Goal: Task Accomplishment & Management: Manage account settings

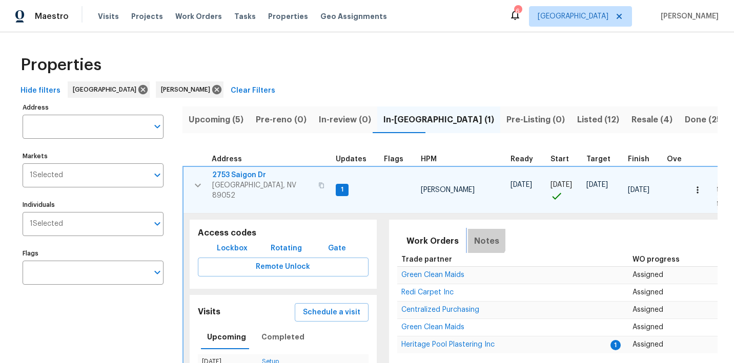
click at [475, 235] on span "Notes" at bounding box center [486, 241] width 25 height 14
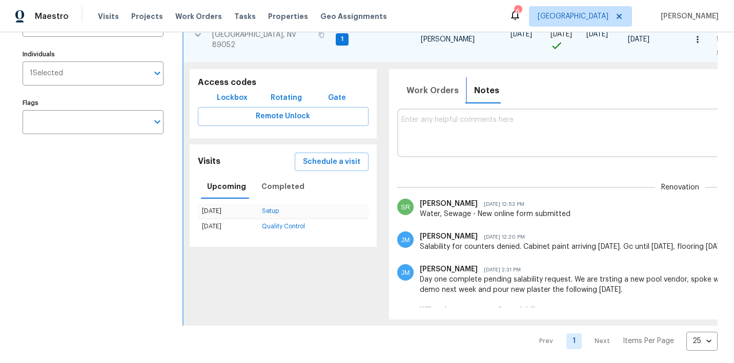
scroll to position [151, 0]
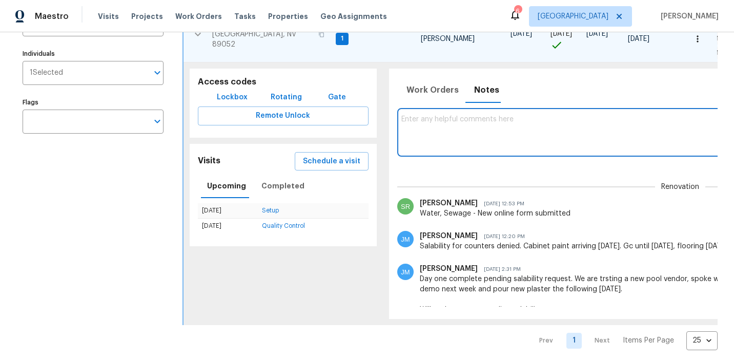
click at [444, 119] on textarea at bounding box center [679, 132] width 557 height 34
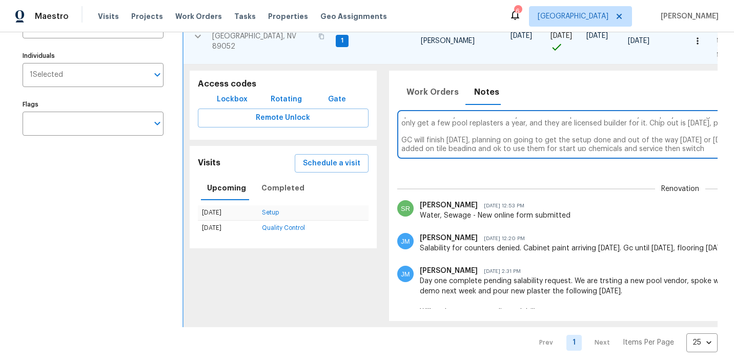
scroll to position [0, 270]
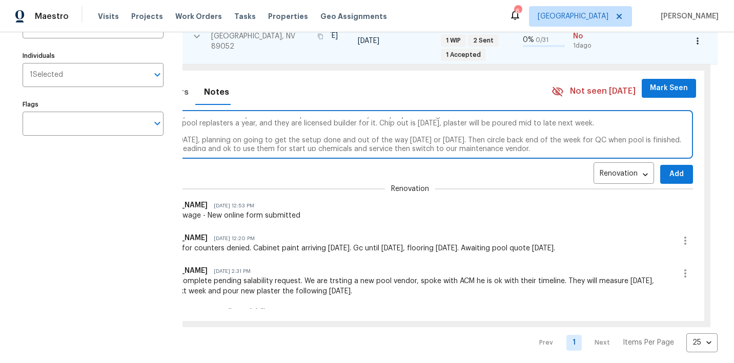
type textarea "Spoke with the owner of our new pool vendor. relayed info to the team and vendo…"
click at [668, 173] on span "Add" at bounding box center [676, 174] width 16 height 13
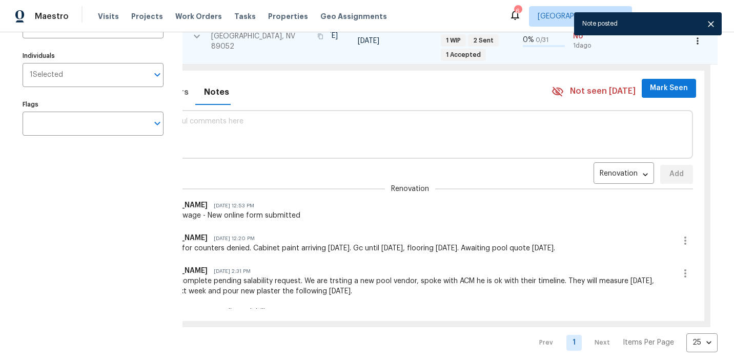
scroll to position [0, 0]
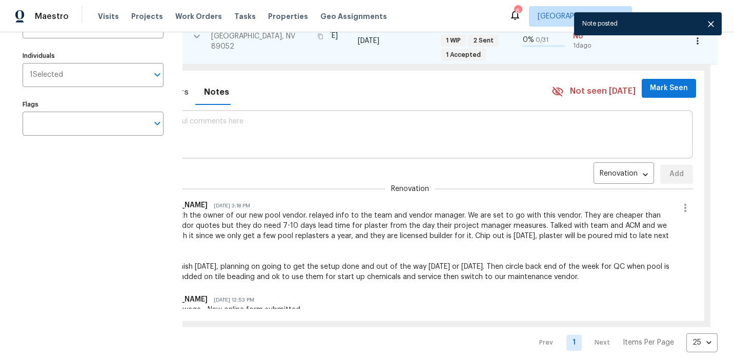
click at [650, 85] on span "Mark Seen" at bounding box center [669, 88] width 38 height 13
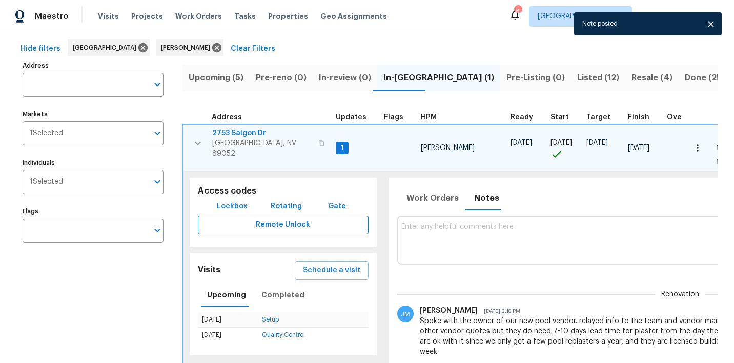
scroll to position [35, 0]
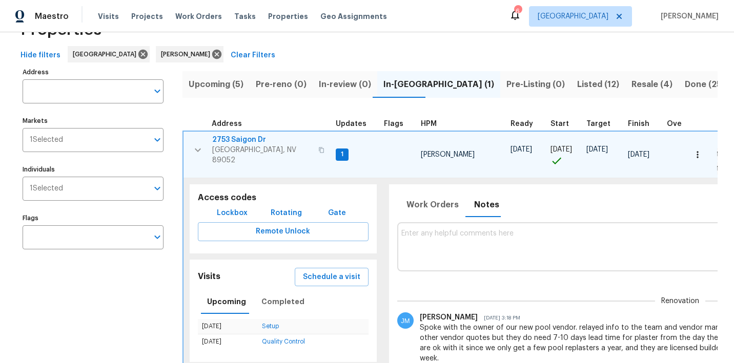
click at [244, 138] on span "2753 Saigon Dr" at bounding box center [262, 140] width 100 height 10
click at [195, 148] on icon "button" at bounding box center [198, 150] width 6 height 4
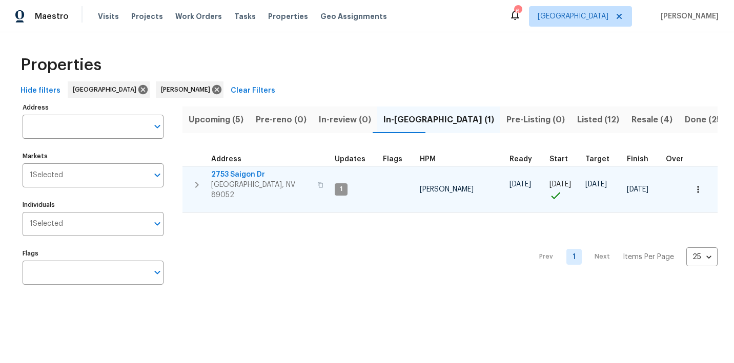
scroll to position [0, 0]
click at [577, 116] on span "Listed (12)" at bounding box center [598, 120] width 42 height 14
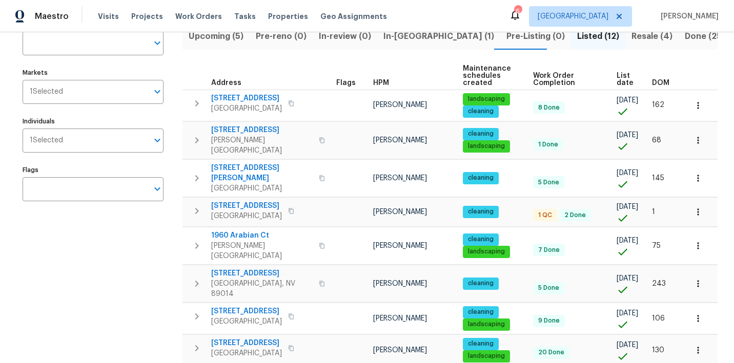
scroll to position [87, 0]
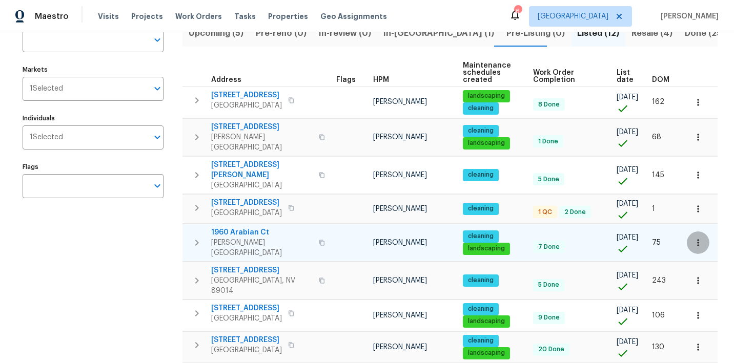
click at [694, 238] on icon "button" at bounding box center [698, 243] width 10 height 10
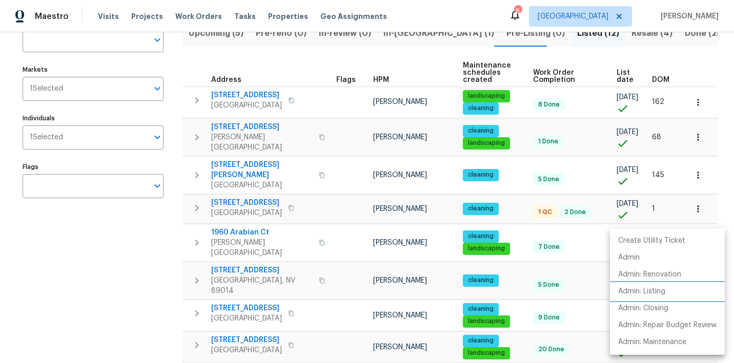
click at [649, 288] on p "Admin: Listing" at bounding box center [641, 291] width 47 height 11
click at [118, 242] on div at bounding box center [367, 181] width 734 height 363
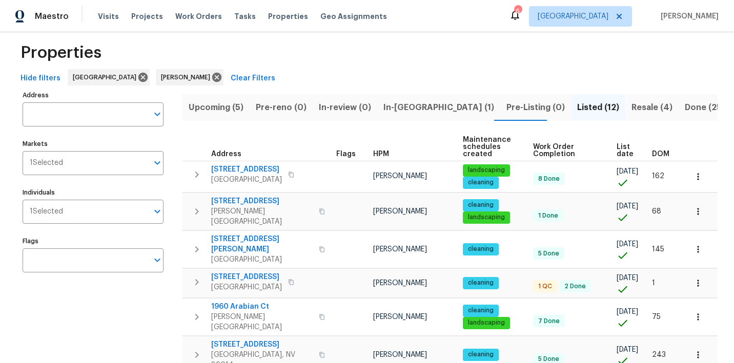
scroll to position [7, 0]
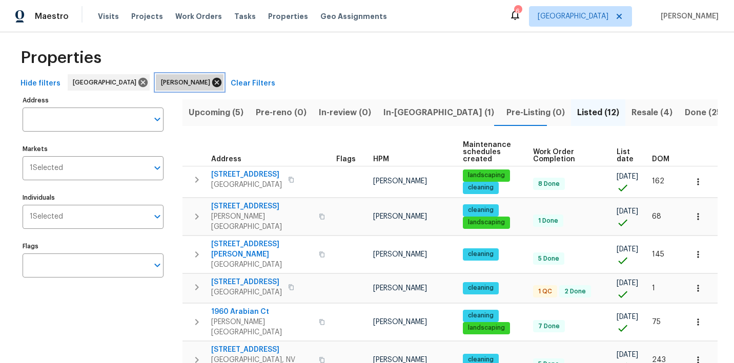
click at [211, 82] on icon at bounding box center [216, 82] width 11 height 11
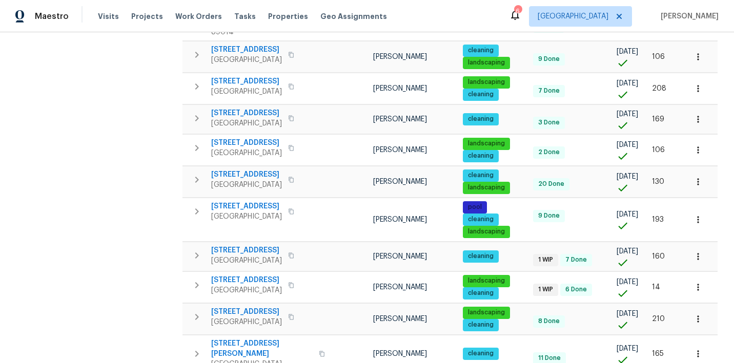
scroll to position [650, 0]
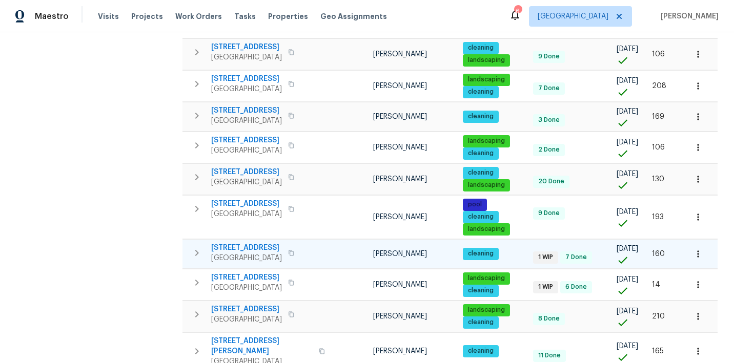
click at [700, 249] on icon "button" at bounding box center [698, 254] width 10 height 10
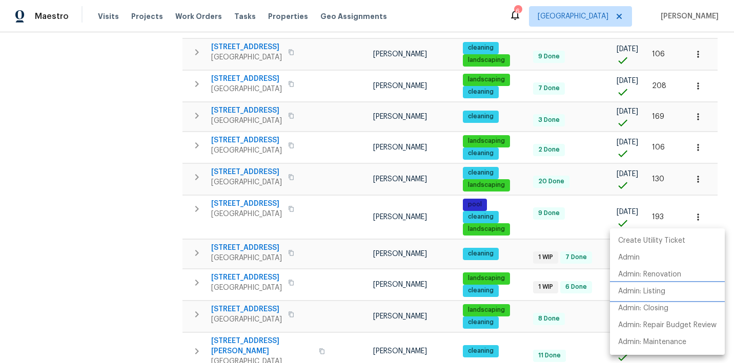
click at [640, 297] on p "Admin: Listing" at bounding box center [641, 291] width 47 height 11
click at [135, 232] on div at bounding box center [367, 181] width 734 height 363
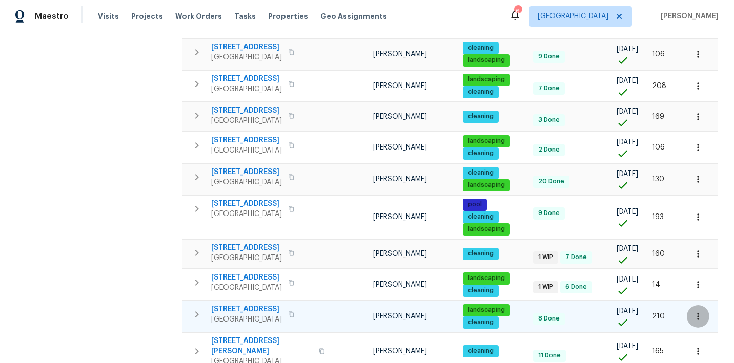
click at [698, 313] on icon "button" at bounding box center [698, 316] width 2 height 7
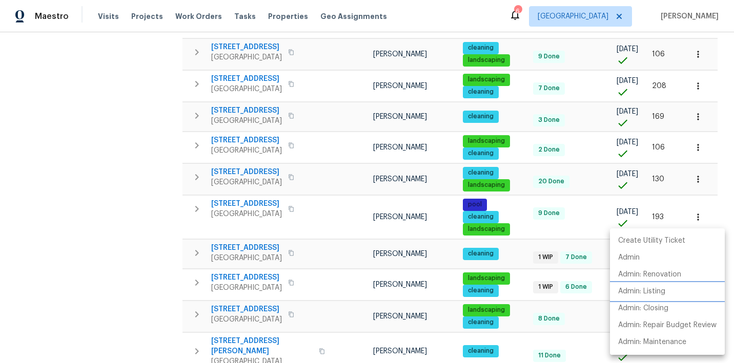
click at [636, 290] on p "Admin: Listing" at bounding box center [641, 291] width 47 height 11
click at [121, 184] on div at bounding box center [367, 181] width 734 height 363
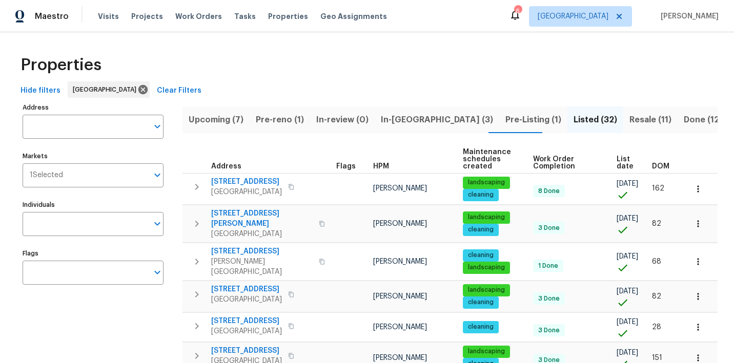
scroll to position [0, 0]
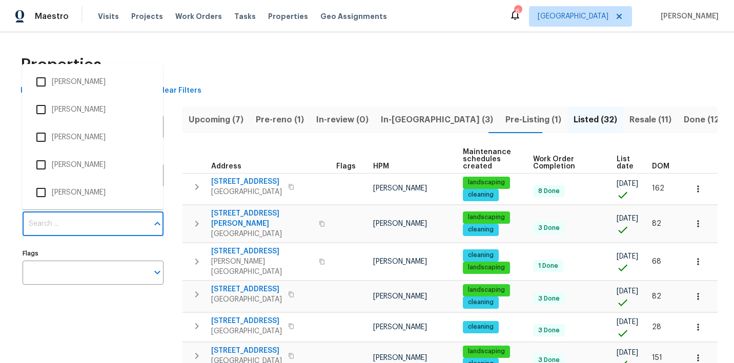
click at [80, 222] on input "Individuals" at bounding box center [86, 224] width 126 height 24
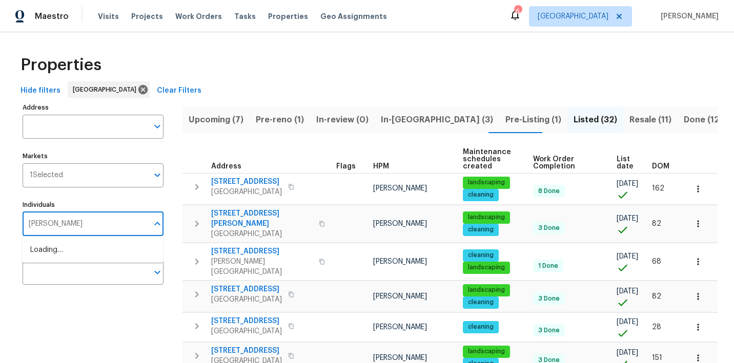
type input "[PERSON_NAME]"
click at [70, 256] on li "[PERSON_NAME]" at bounding box center [92, 256] width 124 height 22
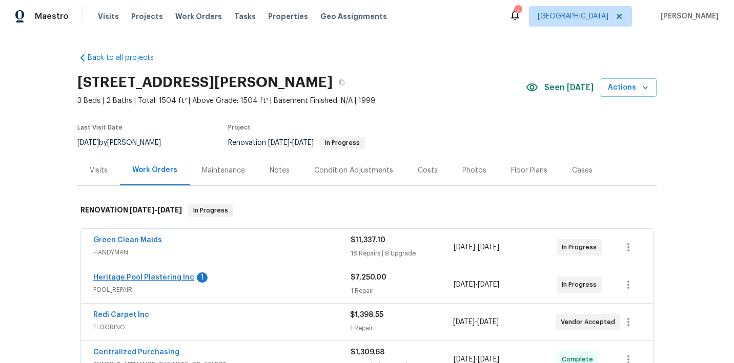
click at [140, 277] on link "Heritage Pool Plastering Inc" at bounding box center [143, 277] width 101 height 7
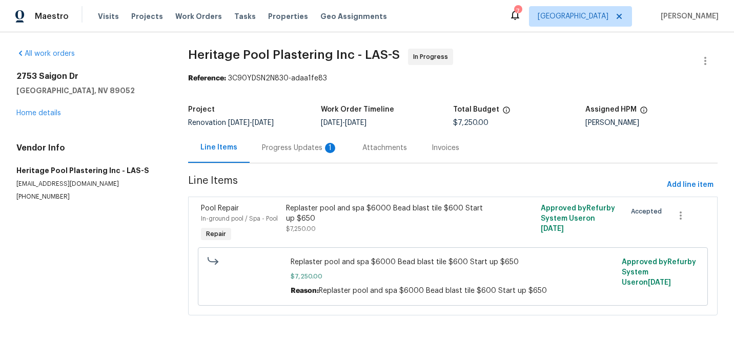
click at [274, 151] on div "Progress Updates 1" at bounding box center [300, 148] width 76 height 10
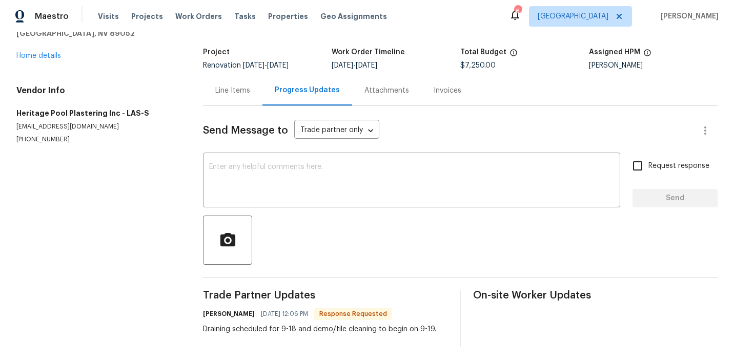
scroll to position [58, 0]
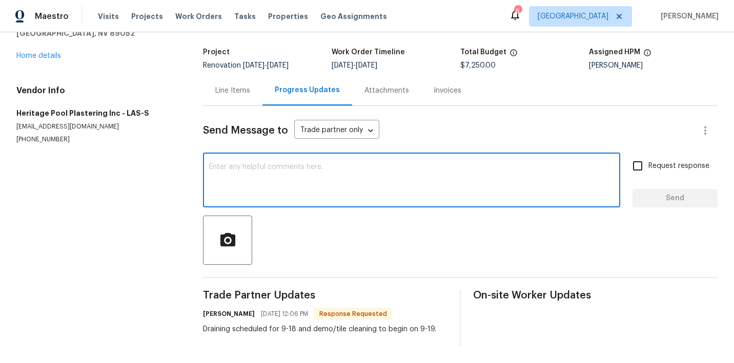
click at [262, 170] on textarea at bounding box center [411, 181] width 405 height 36
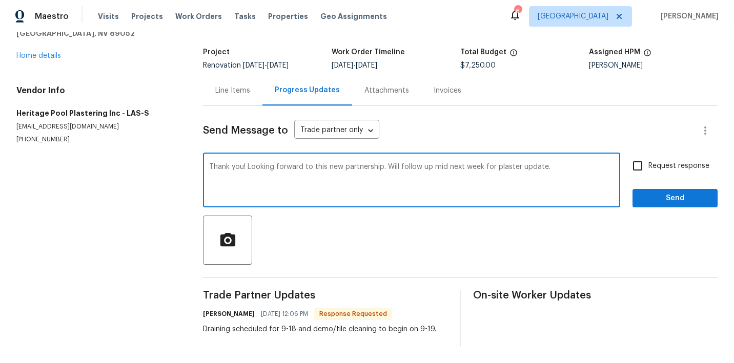
type textarea "Thank you! Looking forward to this new partnership. Will follow up mid next wee…"
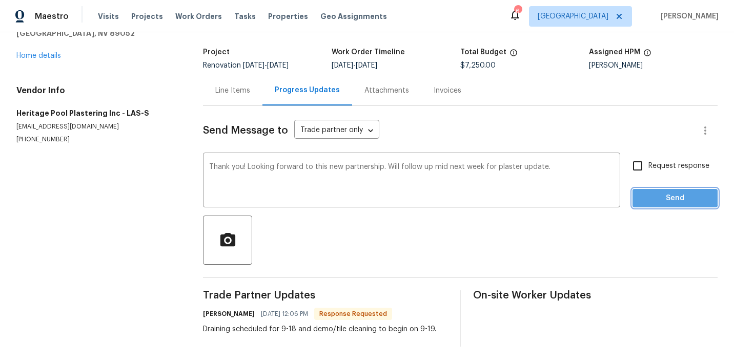
click at [660, 197] on span "Send" at bounding box center [674, 198] width 69 height 13
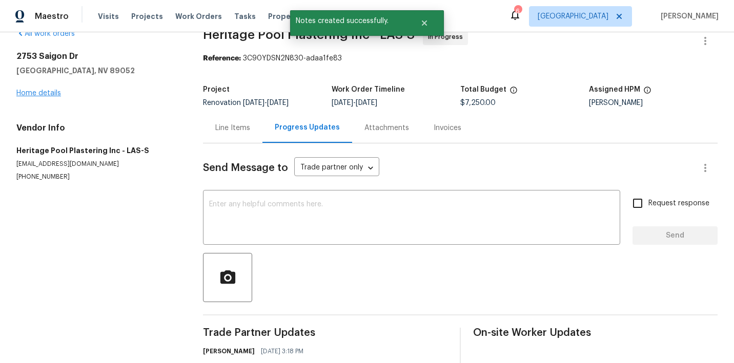
click at [41, 95] on link "Home details" at bounding box center [38, 93] width 45 height 7
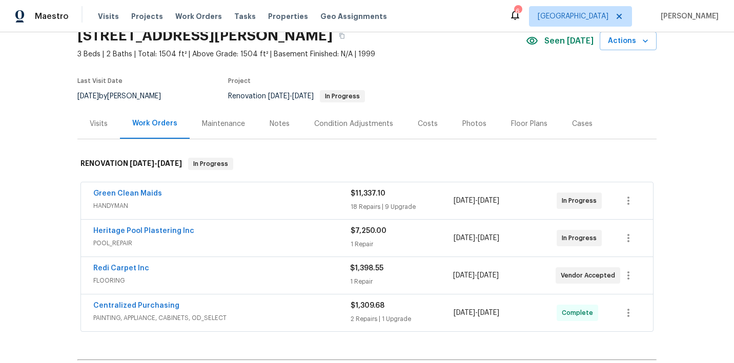
scroll to position [44, 0]
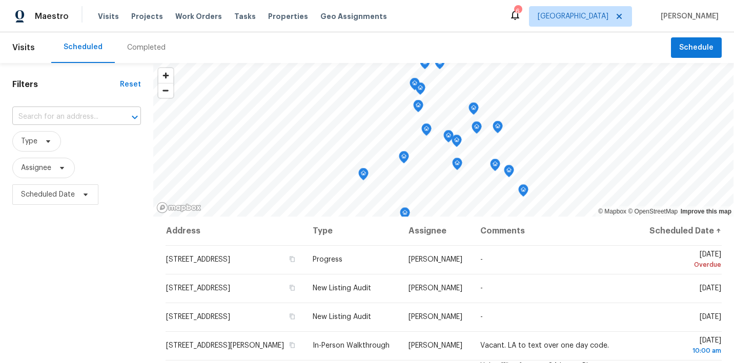
click at [61, 115] on input "text" at bounding box center [62, 117] width 100 height 16
type input "1405 s nellis"
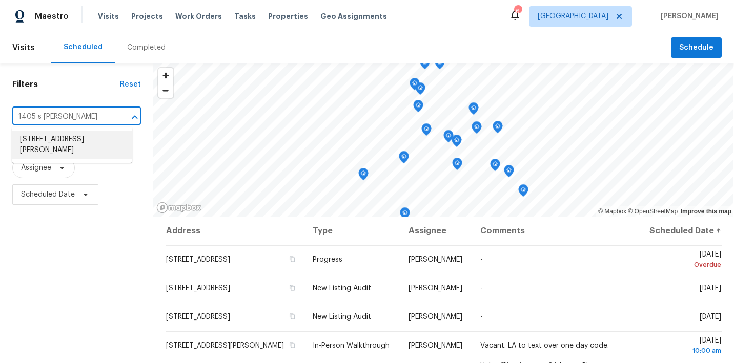
click at [59, 145] on li "1405 S Nellis Blvd Unit 2087, Las Vegas, NV 89104" at bounding box center [72, 145] width 120 height 28
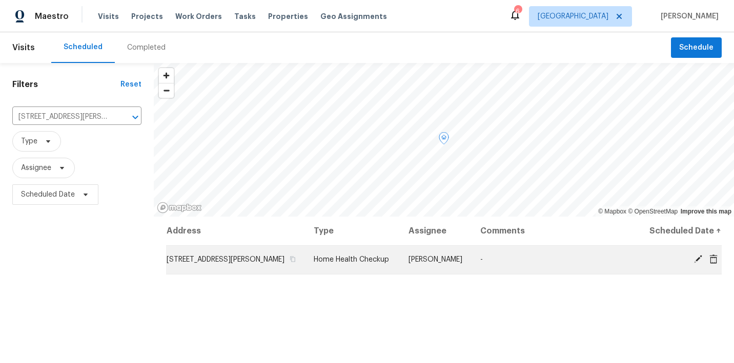
click at [701, 263] on icon at bounding box center [698, 259] width 8 height 8
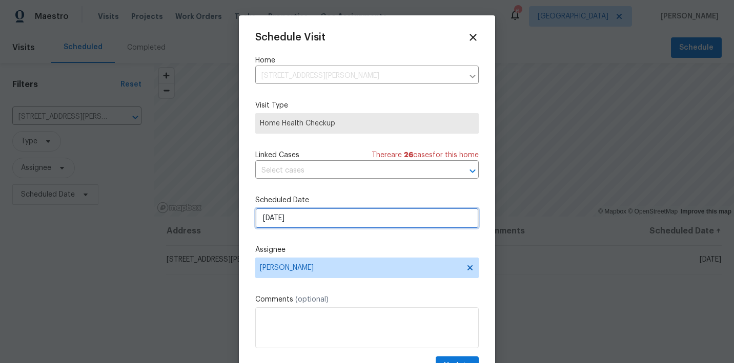
click at [351, 225] on input "9/18/2025" at bounding box center [366, 218] width 223 height 20
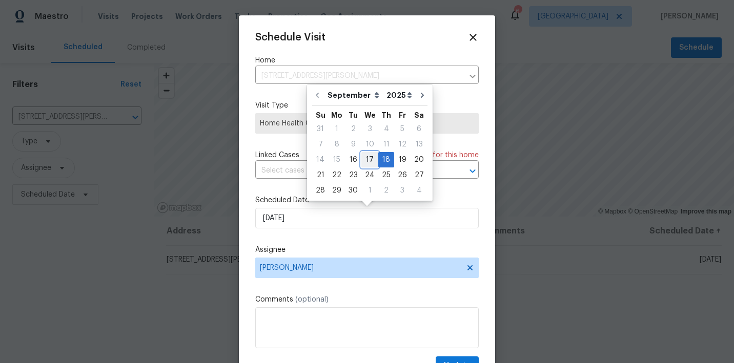
click at [366, 158] on div "17" at bounding box center [369, 160] width 17 height 14
type input "9/17/2025"
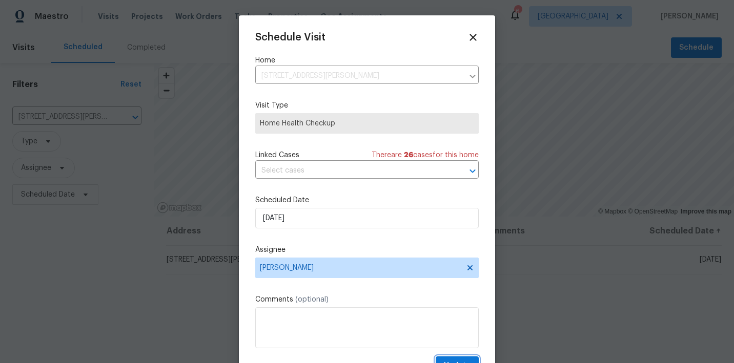
click at [446, 360] on button "Update" at bounding box center [456, 366] width 43 height 19
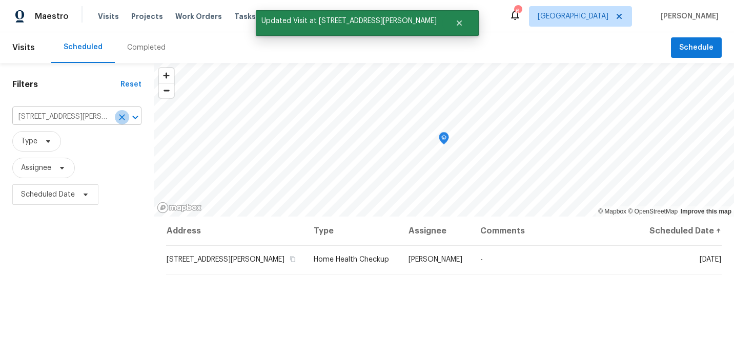
click at [124, 119] on icon "Clear" at bounding box center [122, 117] width 6 height 6
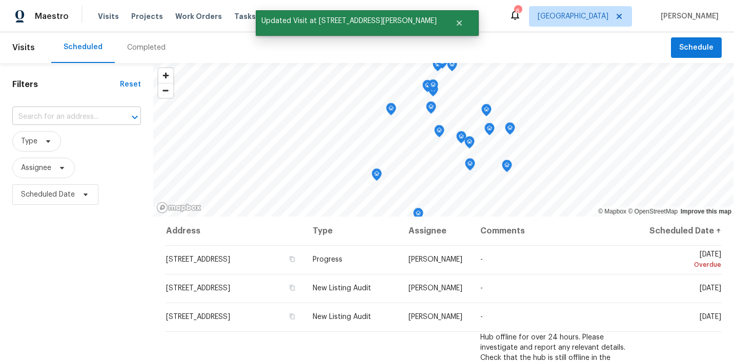
click at [72, 116] on input "text" at bounding box center [62, 117] width 100 height 16
type input "6659 diamond"
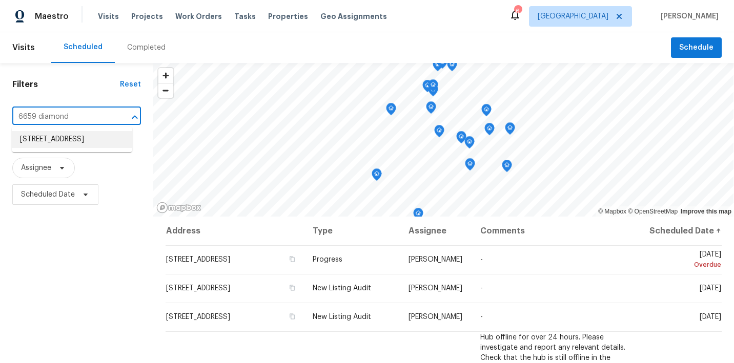
click at [61, 147] on li "6659 Diamond Care Dr, Las Vegas, NV 89122" at bounding box center [72, 139] width 120 height 17
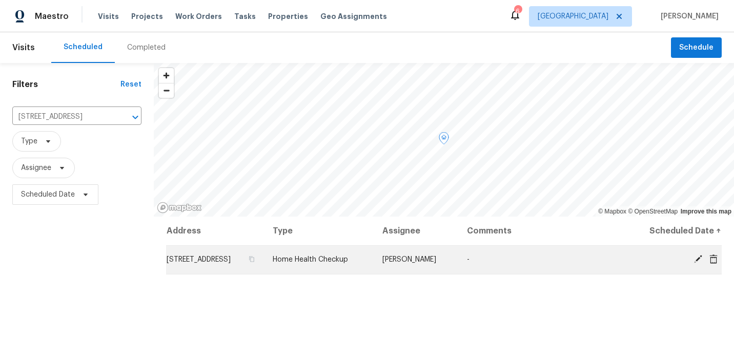
click at [697, 264] on icon at bounding box center [697, 259] width 9 height 9
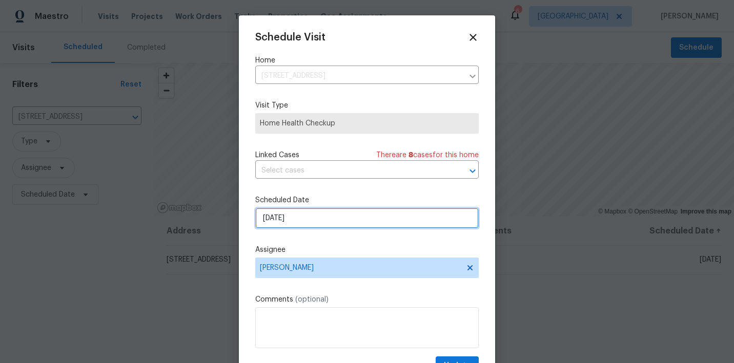
click at [329, 225] on input "9/18/2025" at bounding box center [366, 218] width 223 height 20
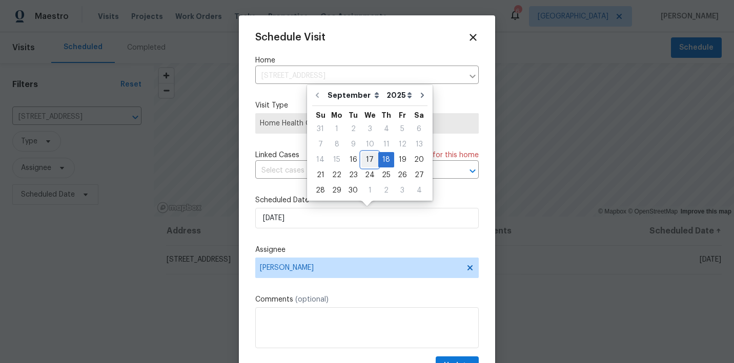
click at [366, 157] on div "17" at bounding box center [369, 160] width 17 height 14
type input "9/17/2025"
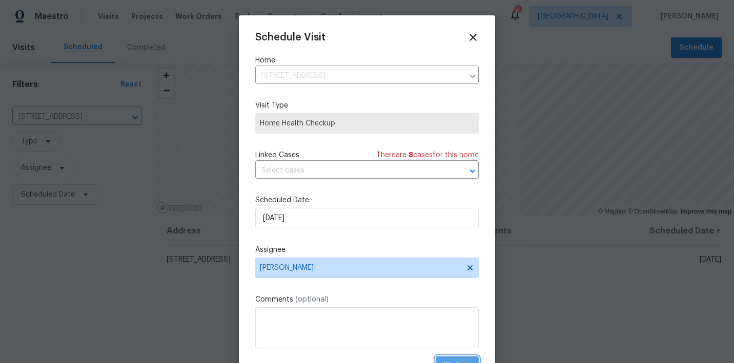
click at [444, 360] on button "Update" at bounding box center [456, 366] width 43 height 19
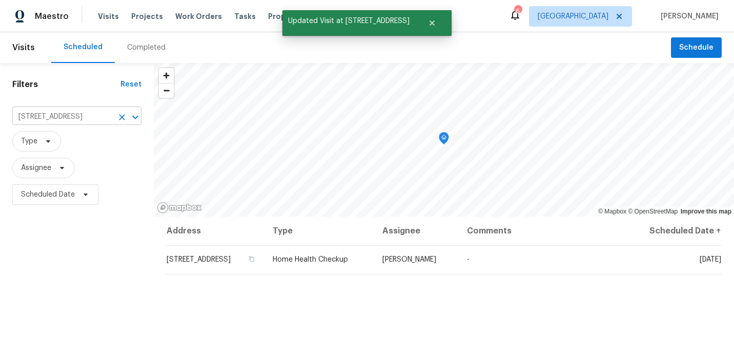
click at [118, 115] on icon "Clear" at bounding box center [122, 117] width 10 height 10
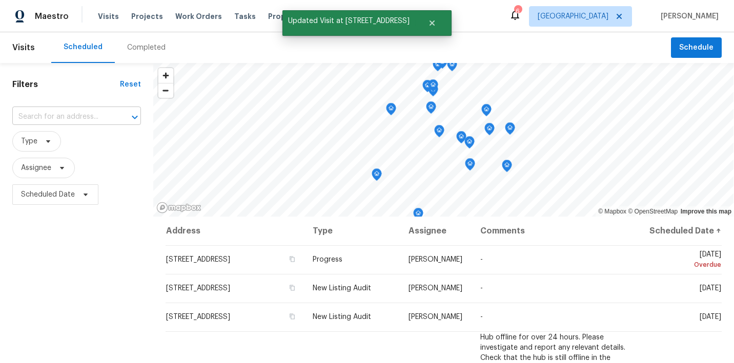
click at [53, 116] on input "text" at bounding box center [62, 117] width 100 height 16
type input "2080 karen"
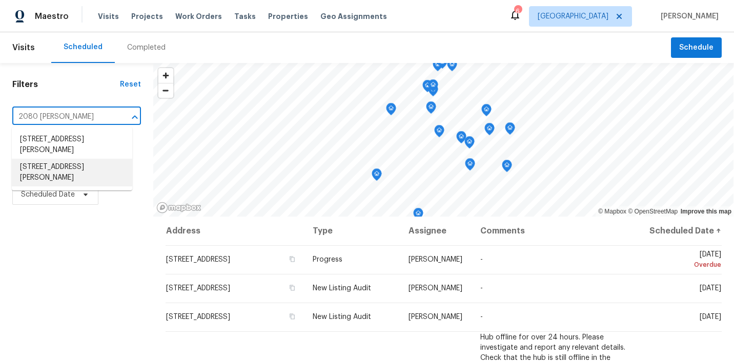
click at [50, 168] on li "2080 Karen Ave Unit 49, Las Vegas, NV 89169" at bounding box center [72, 173] width 120 height 28
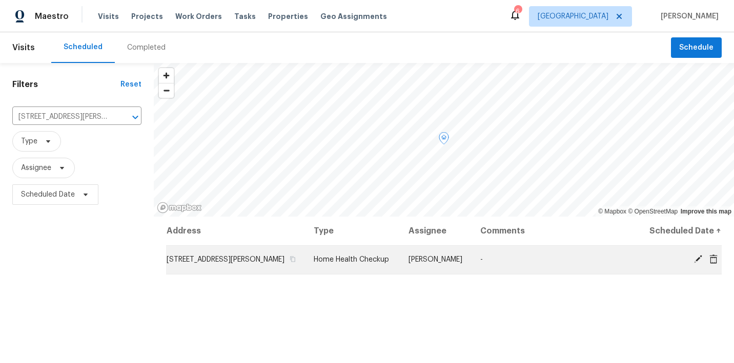
click at [698, 263] on icon at bounding box center [698, 259] width 8 height 8
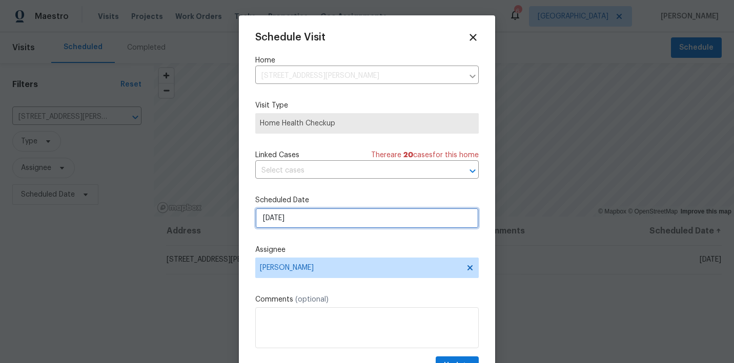
click at [366, 215] on input "9/18/2025" at bounding box center [366, 218] width 223 height 20
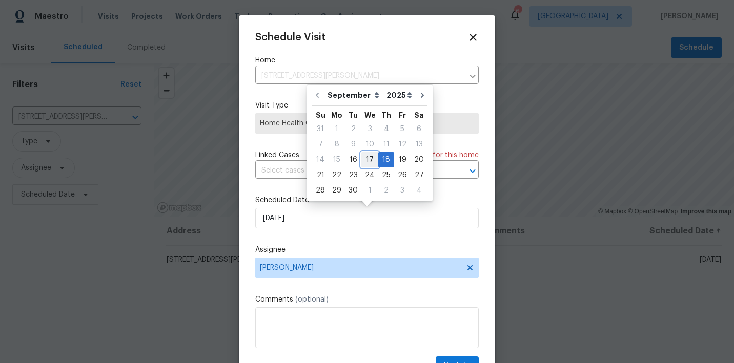
click at [362, 160] on div "17" at bounding box center [369, 160] width 17 height 14
type input "9/17/2025"
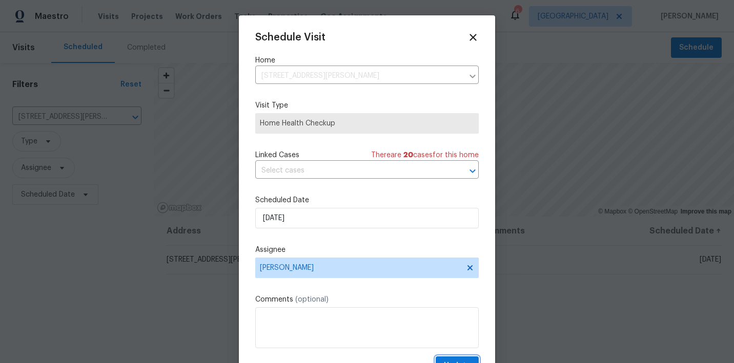
click at [447, 357] on button "Update" at bounding box center [456, 366] width 43 height 19
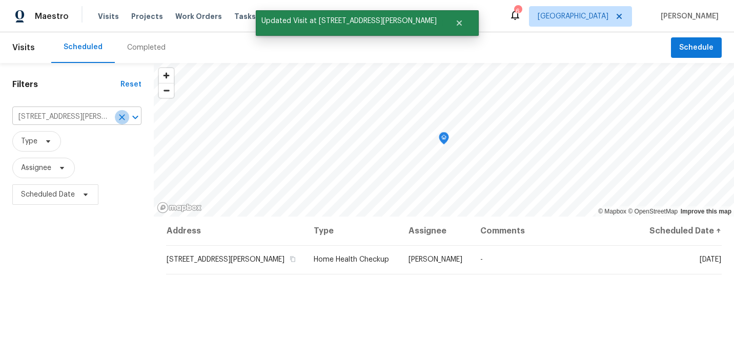
click at [121, 115] on icon "Clear" at bounding box center [122, 117] width 10 height 10
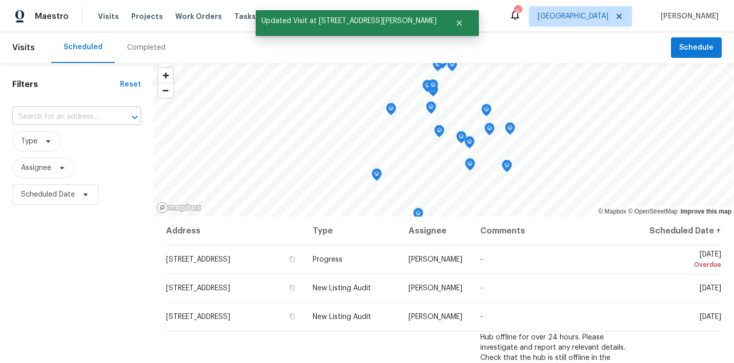
click at [67, 116] on input "text" at bounding box center [62, 117] width 100 height 16
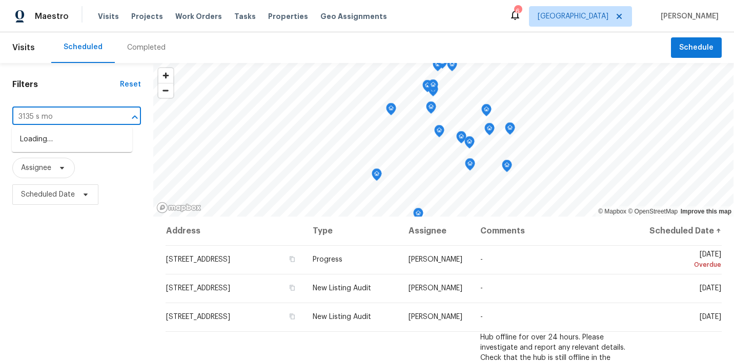
type input "3135 s moj"
click at [48, 148] on li "3135 S Mojave Rd Apt 152, Las Vegas, NV 89121" at bounding box center [72, 139] width 120 height 17
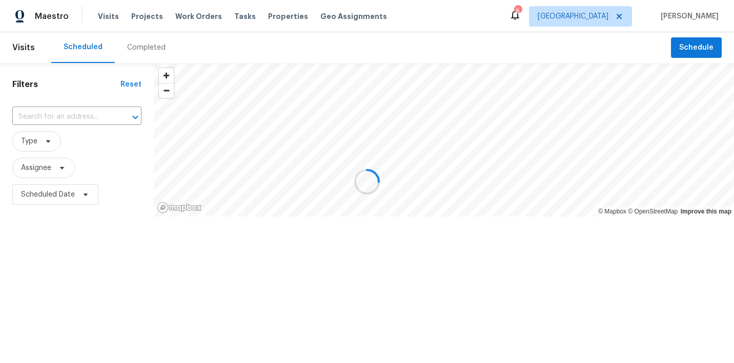
type input "3135 S Mojave Rd Apt 152, Las Vegas, NV 89121"
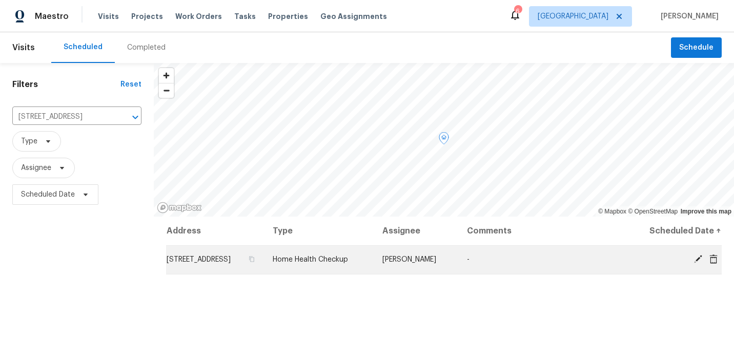
click at [696, 263] on icon at bounding box center [698, 259] width 8 height 8
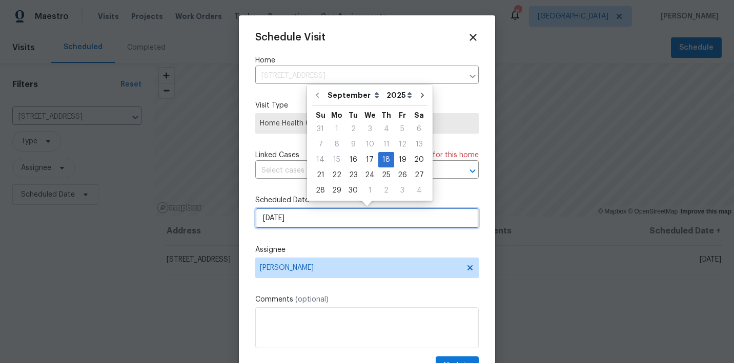
click at [341, 226] on input "9/18/2025" at bounding box center [366, 218] width 223 height 20
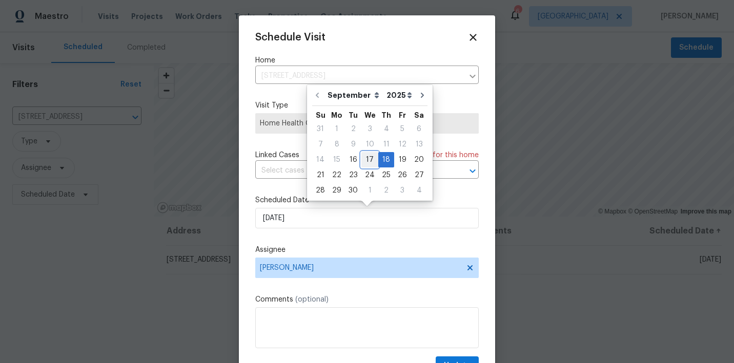
click at [365, 157] on div "17" at bounding box center [369, 160] width 17 height 14
type input "9/17/2025"
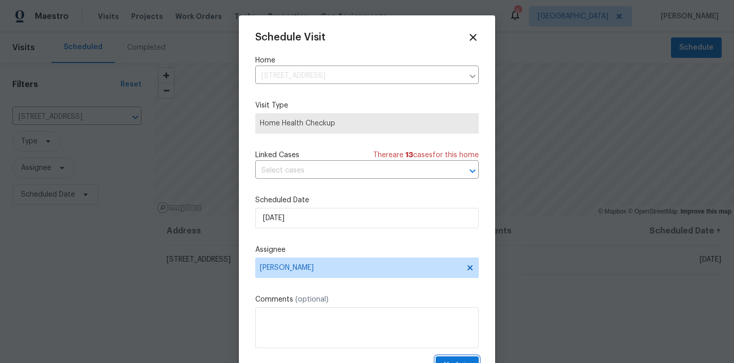
click at [457, 360] on span "Update" at bounding box center [457, 366] width 27 height 13
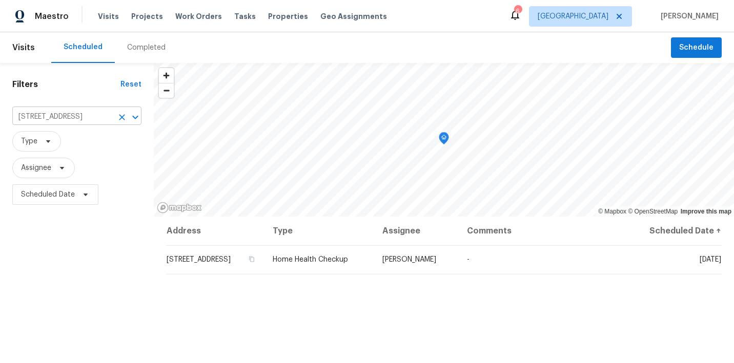
click at [119, 116] on icon "Clear" at bounding box center [122, 117] width 10 height 10
